Goal: Task Accomplishment & Management: Manage account settings

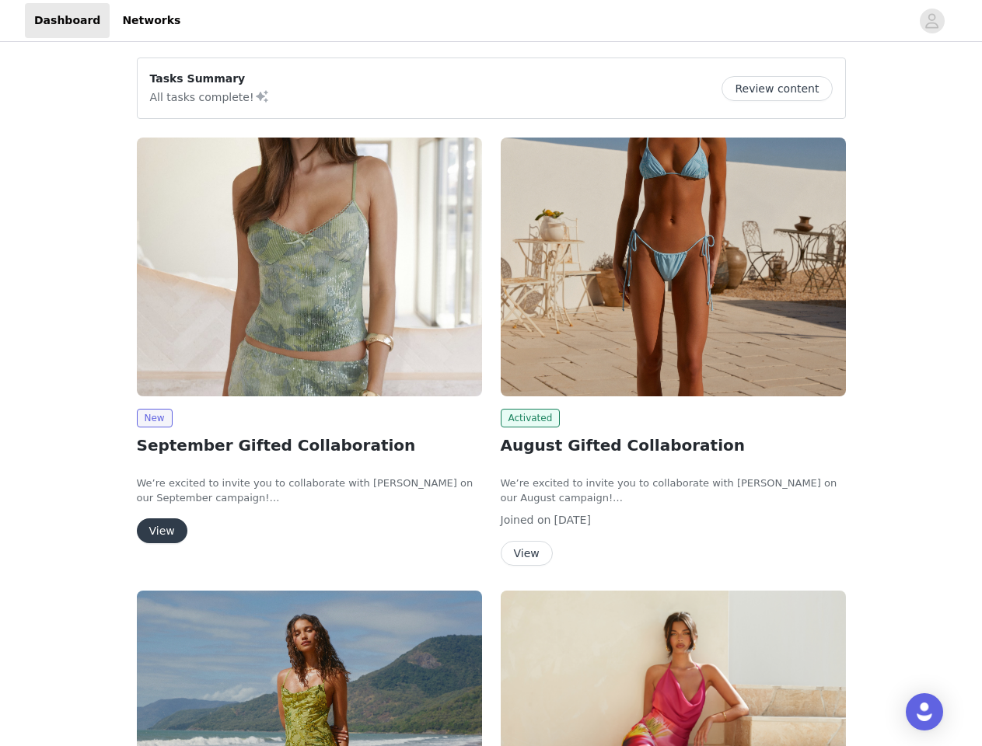
click at [491, 373] on div "Activated August Gifted Collaboration We’re excited to invite you to collaborat…" at bounding box center [673, 354] width 364 height 453
click at [491, 21] on div at bounding box center [550, 20] width 721 height 35
click at [932, 21] on icon "avatar" at bounding box center [931, 21] width 15 height 25
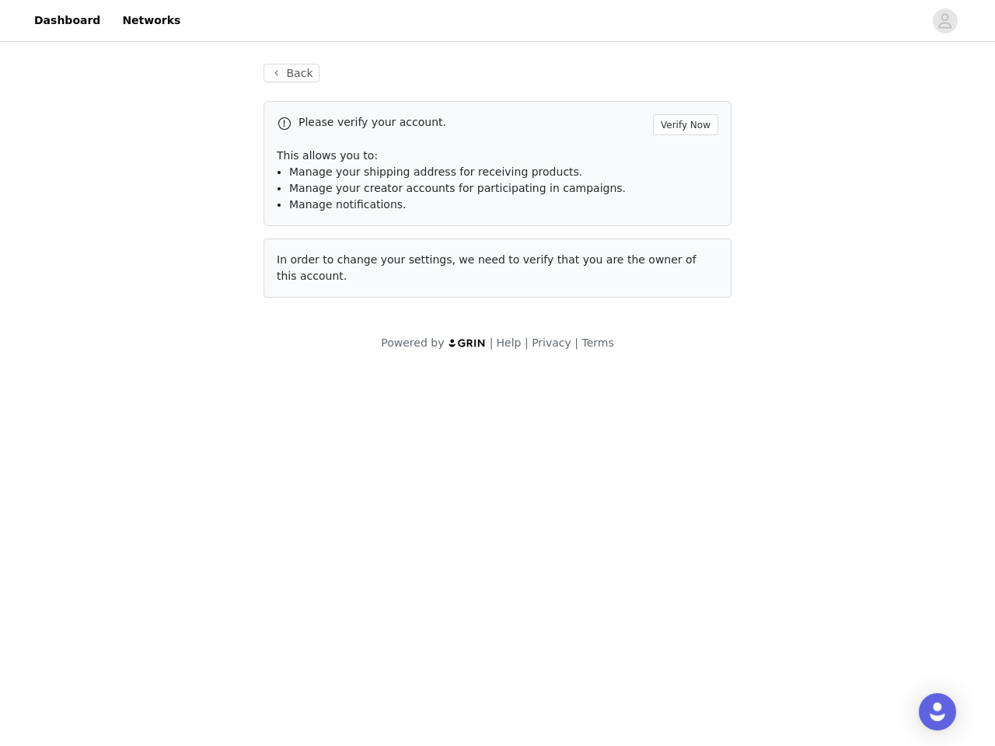
click at [309, 267] on span "In order to change your settings, we need to verify that you are the owner of t…" at bounding box center [487, 267] width 420 height 29
click at [154, 418] on body "Dashboard Networks Back Please verify your account. Verify Now This allows you …" at bounding box center [497, 373] width 995 height 746
click at [161, 531] on body "Dashboard Networks Back Please verify your account. Verify Now This allows you …" at bounding box center [497, 373] width 995 height 746
click at [673, 267] on span "In order to change your settings, we need to verify that you are the owner of t…" at bounding box center [487, 267] width 420 height 29
click at [528, 418] on body "Dashboard Networks Back Please verify your account. Verify Now This allows you …" at bounding box center [497, 373] width 995 height 746
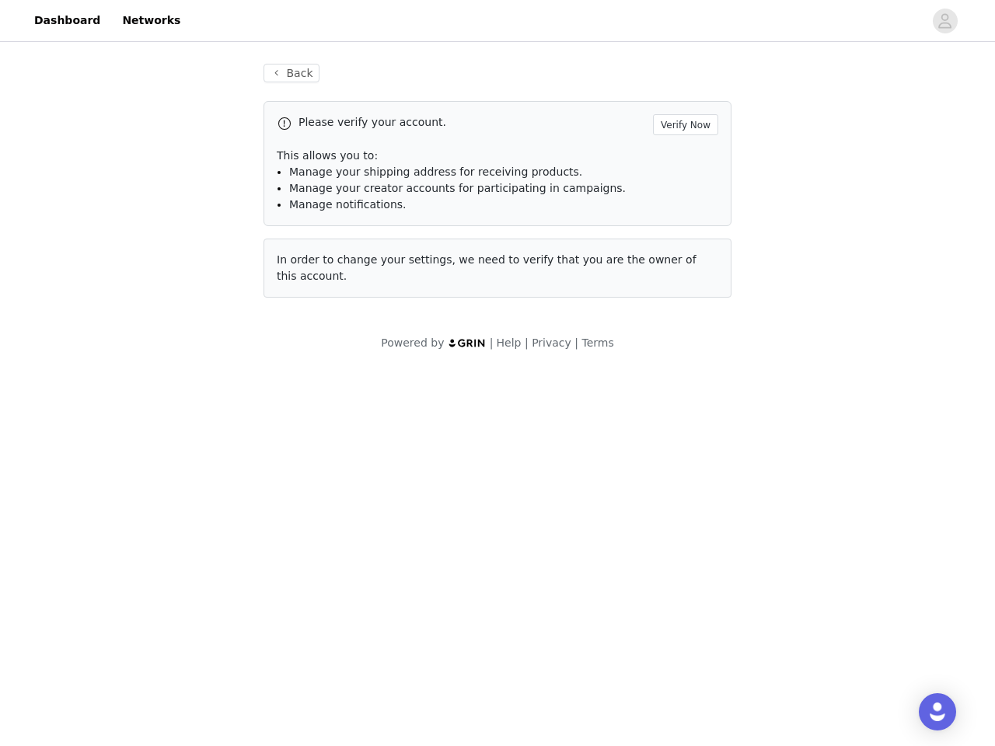
click at [526, 554] on body "Dashboard Networks Back Please verify your account. Verify Now This allows you …" at bounding box center [497, 373] width 995 height 746
